Goal: Use online tool/utility: Utilize a website feature to perform a specific function

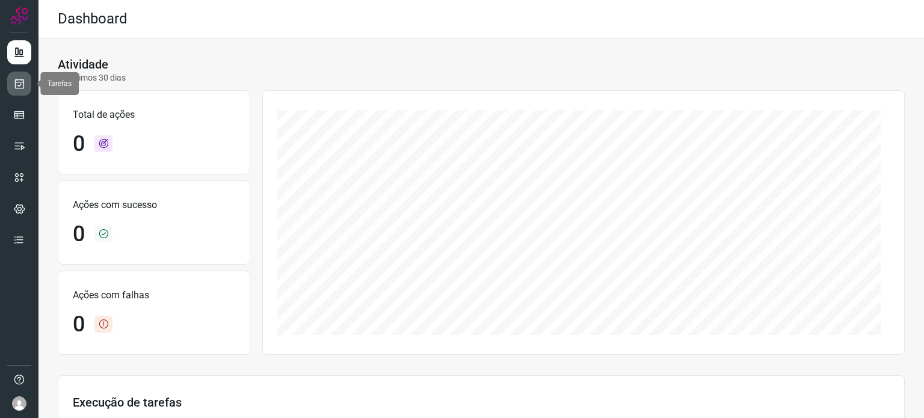
click at [16, 85] on icon at bounding box center [19, 84] width 13 height 12
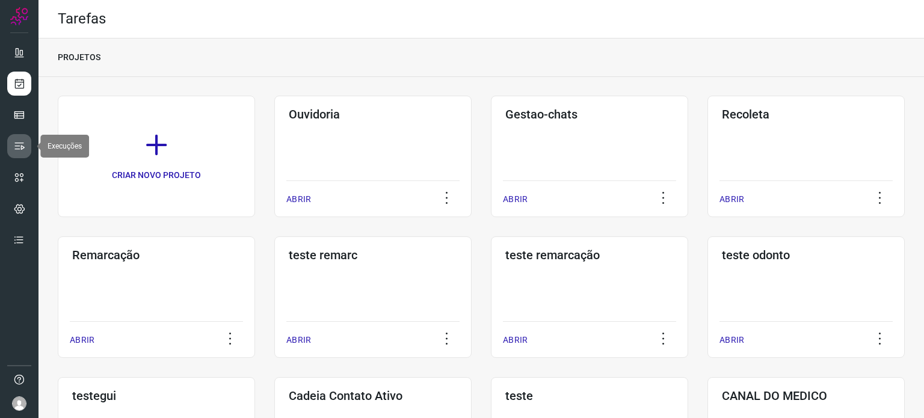
click at [17, 143] on icon at bounding box center [19, 146] width 12 height 12
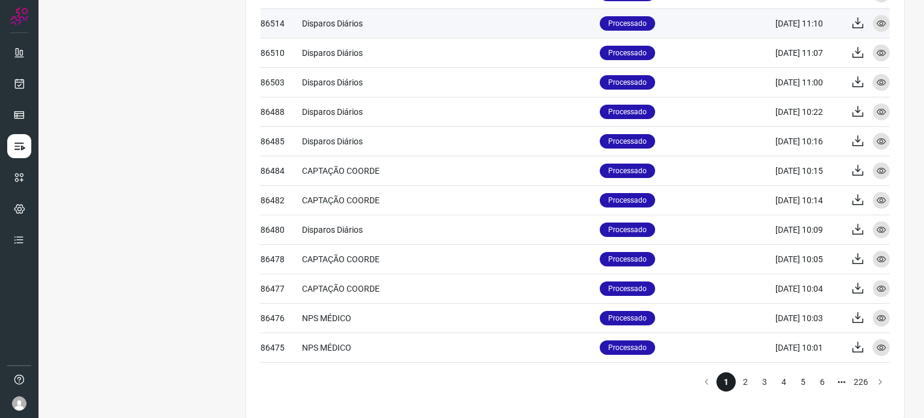
scroll to position [496, 0]
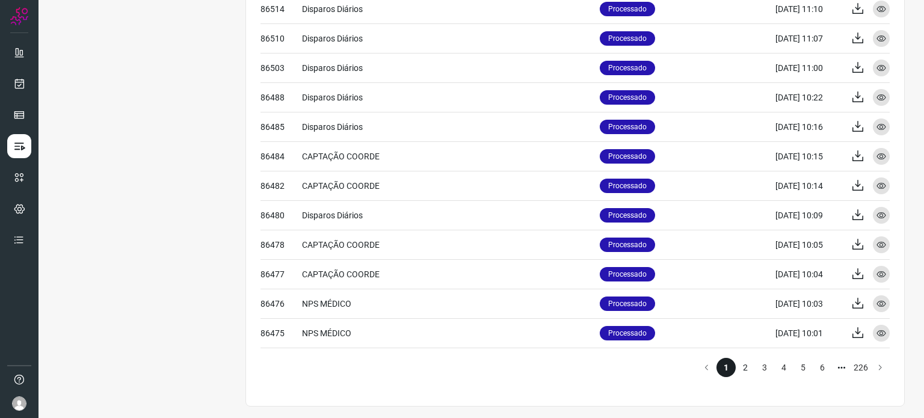
click at [736, 370] on li "2" at bounding box center [745, 367] width 19 height 19
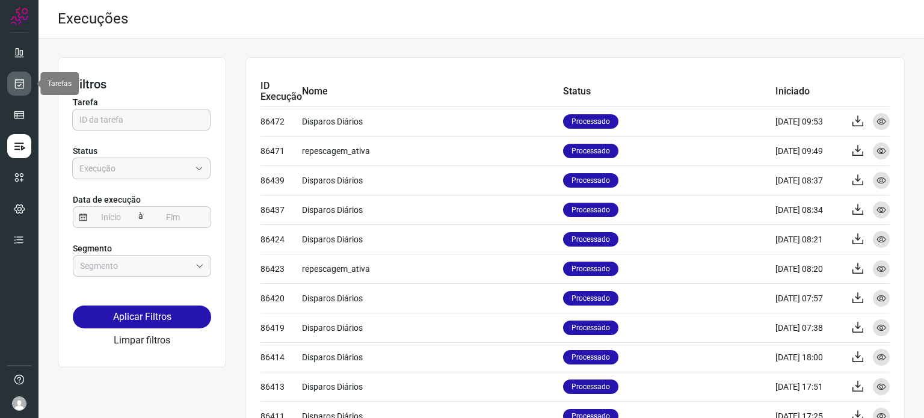
click at [25, 91] on link at bounding box center [19, 84] width 24 height 24
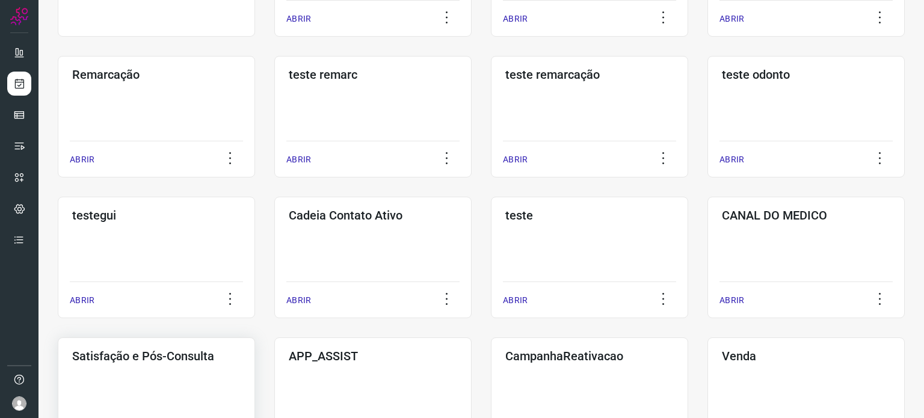
click at [181, 369] on div "Satisfação e Pós-Consulta ABRIR" at bounding box center [156, 399] width 197 height 122
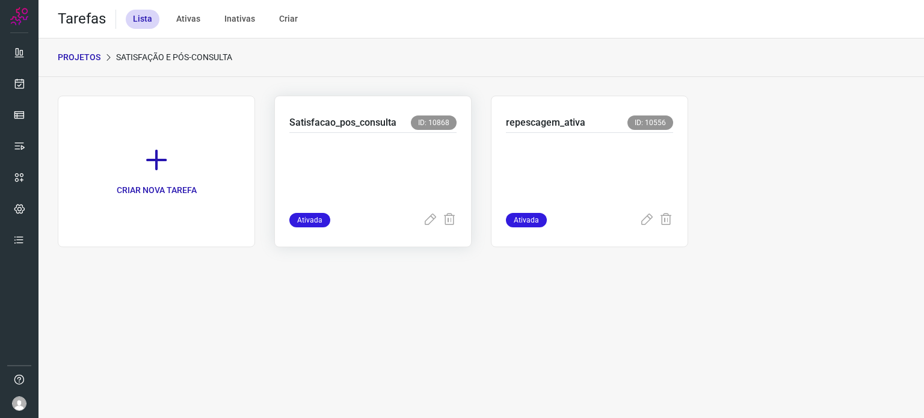
click at [397, 156] on p at bounding box center [372, 170] width 167 height 60
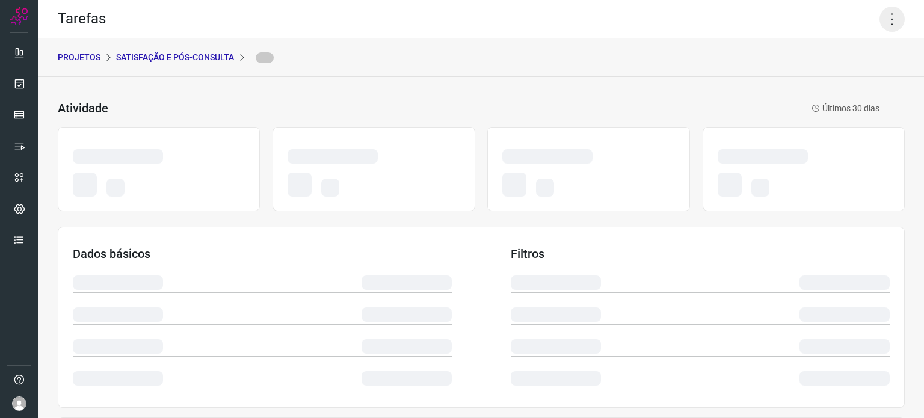
click at [880, 16] on icon at bounding box center [892, 19] width 25 height 25
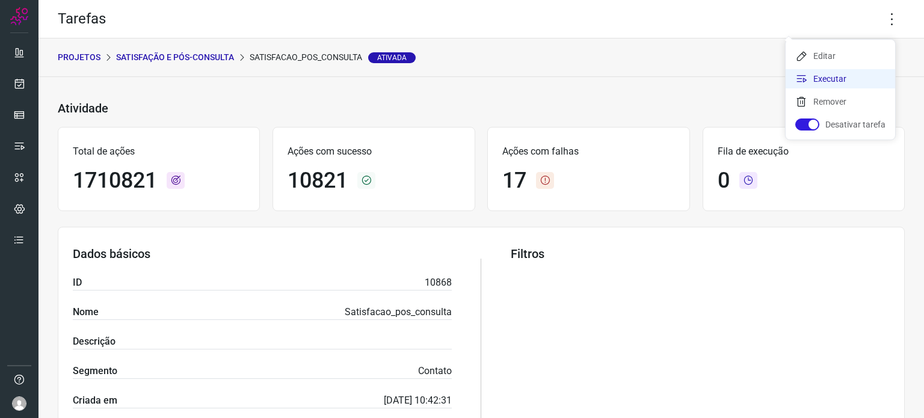
click at [832, 74] on li "Executar" at bounding box center [841, 78] width 110 height 19
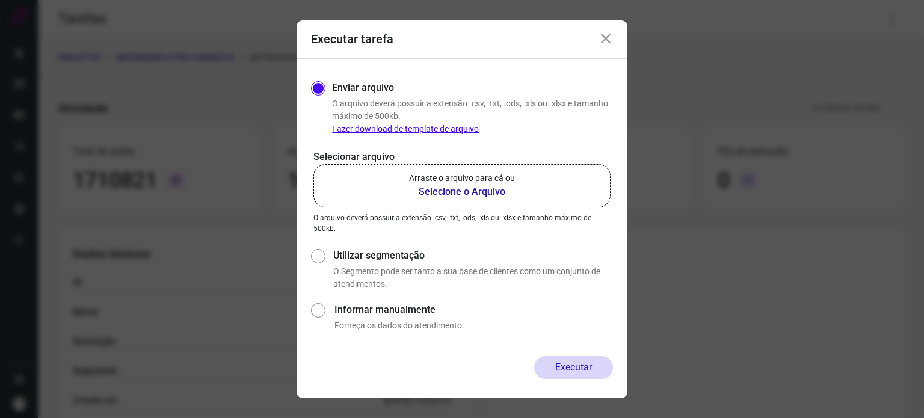
click at [486, 163] on p "Selecionar arquivo" at bounding box center [461, 157] width 297 height 14
click at [487, 170] on label "Arraste o arquivo para cá ou Selecione o Arquivo" at bounding box center [461, 185] width 297 height 43
click at [0, 0] on input "Arraste o arquivo para cá ou Selecione o Arquivo" at bounding box center [0, 0] width 0 height 0
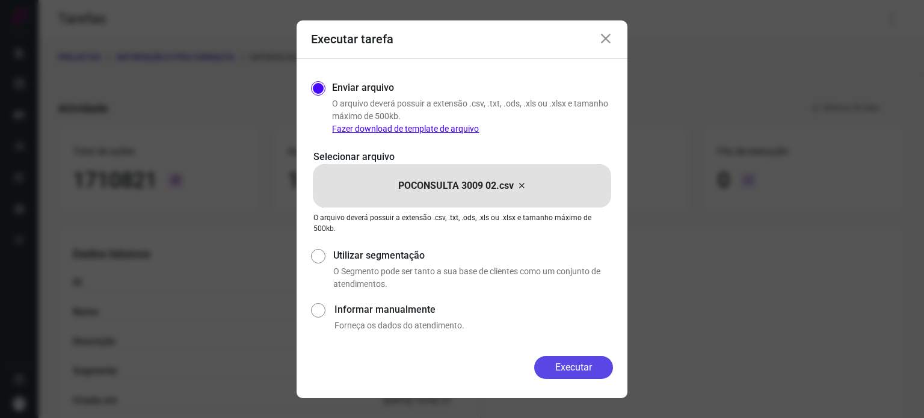
click at [554, 361] on button "Executar" at bounding box center [573, 367] width 79 height 23
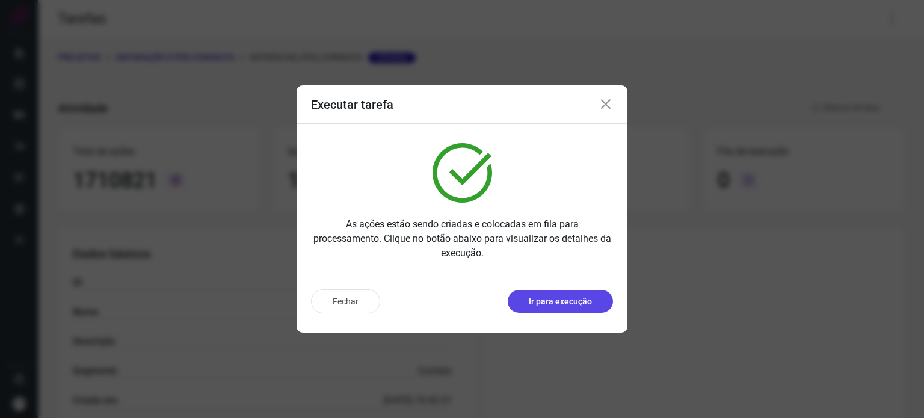
click at [566, 298] on p "Ir para execução" at bounding box center [560, 301] width 63 height 13
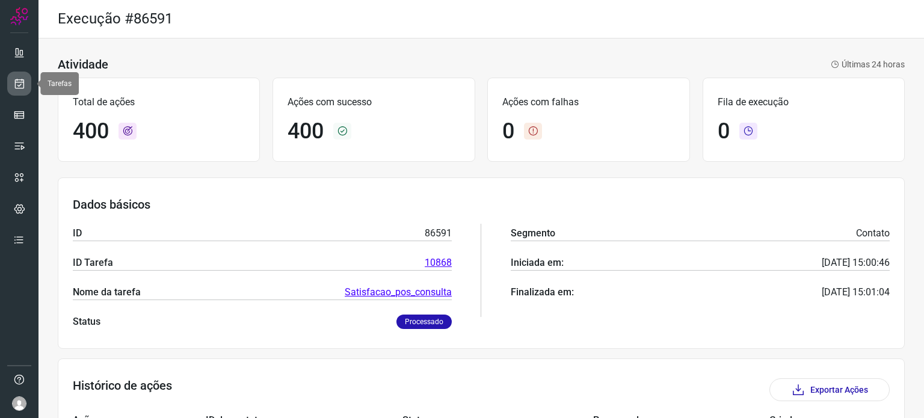
click at [22, 88] on icon at bounding box center [19, 84] width 13 height 12
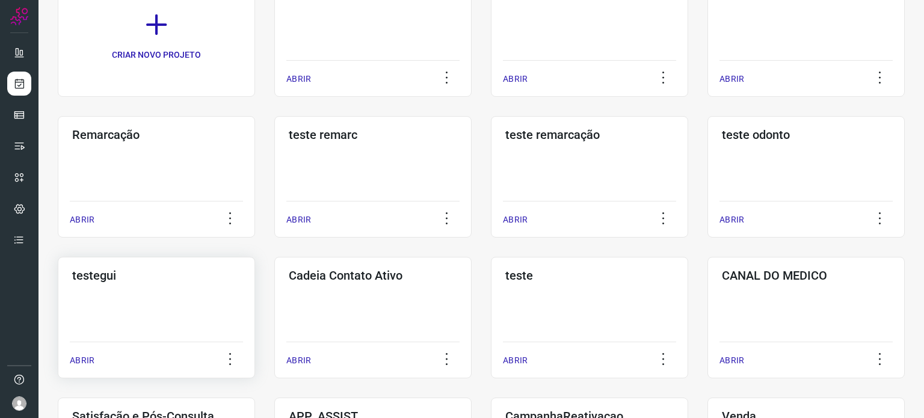
scroll to position [241, 0]
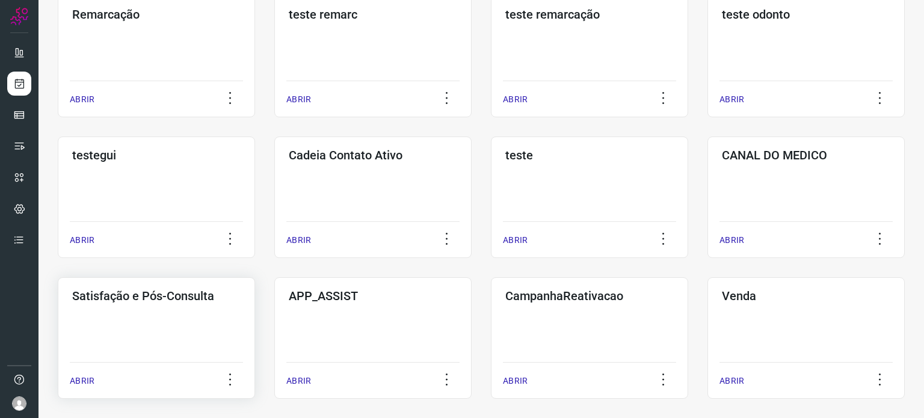
click at [168, 324] on div "Satisfação e Pós-Consulta ABRIR" at bounding box center [156, 338] width 197 height 122
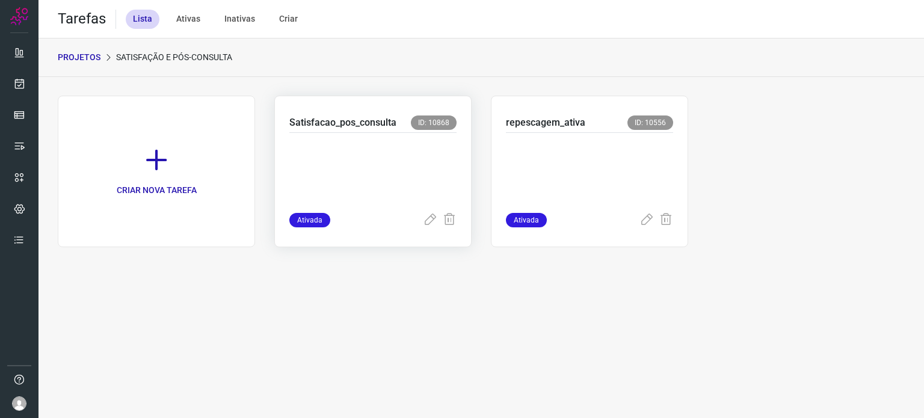
click at [401, 164] on p at bounding box center [372, 170] width 167 height 60
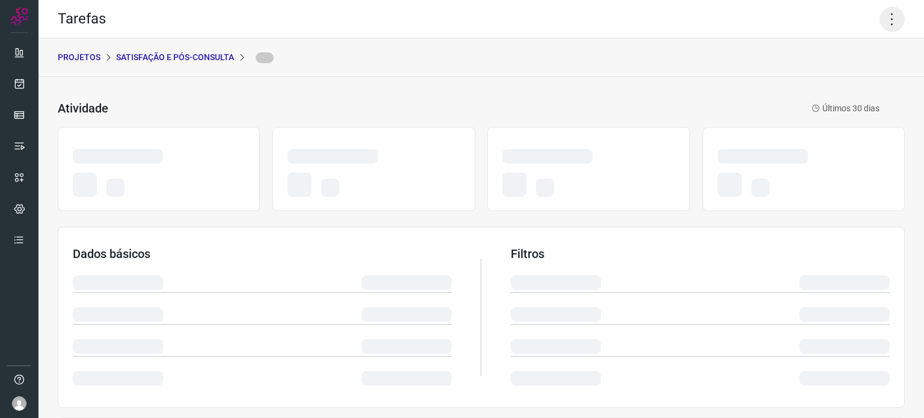
click at [880, 18] on icon at bounding box center [892, 19] width 25 height 25
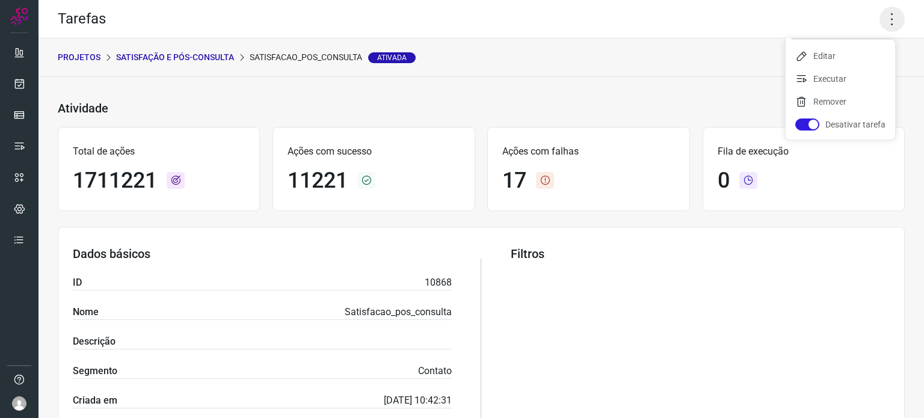
click at [885, 21] on icon at bounding box center [892, 19] width 25 height 25
click at [896, 18] on div "Tarefas" at bounding box center [482, 19] width 886 height 39
click at [889, 19] on icon at bounding box center [892, 19] width 25 height 25
click at [836, 79] on li "Executar" at bounding box center [841, 78] width 110 height 19
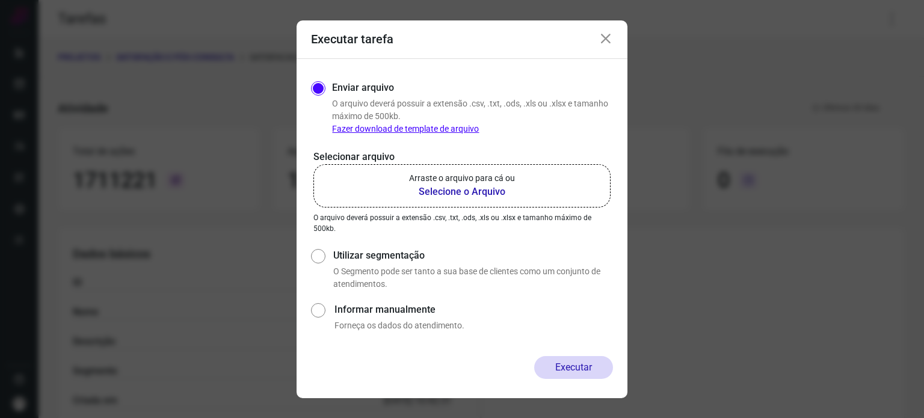
click at [520, 185] on label "Arraste o arquivo para cá ou Selecione o Arquivo" at bounding box center [461, 185] width 297 height 43
click at [0, 0] on input "Arraste o arquivo para cá ou Selecione o Arquivo" at bounding box center [0, 0] width 0 height 0
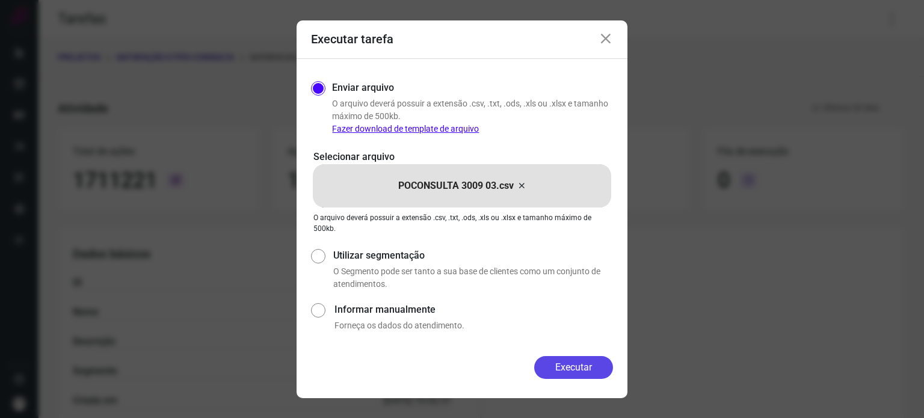
click at [587, 363] on button "Executar" at bounding box center [573, 367] width 79 height 23
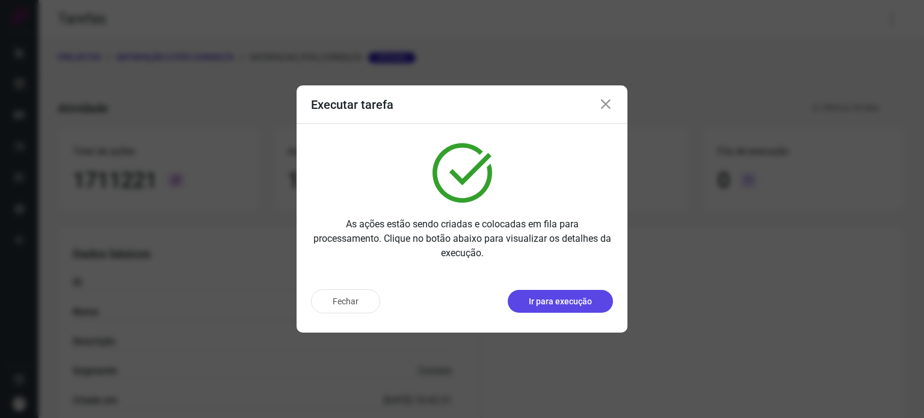
click at [570, 295] on p "Ir para execução" at bounding box center [560, 301] width 63 height 13
